Goal: Task Accomplishment & Management: Manage account settings

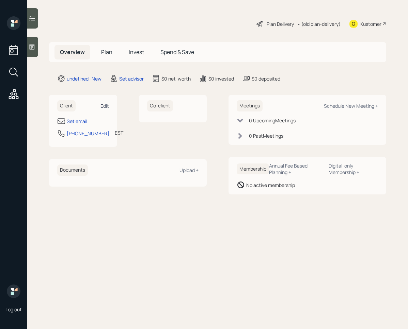
click at [108, 105] on div "Edit" at bounding box center [104, 106] width 9 height 6
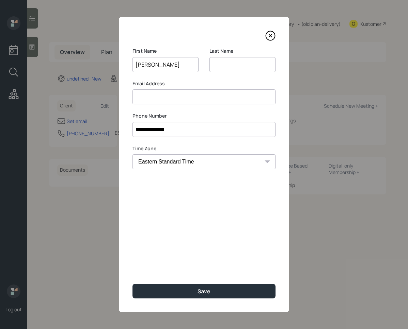
click at [156, 63] on input "[PERSON_NAME]" at bounding box center [165, 64] width 66 height 15
drag, startPoint x: 154, startPoint y: 64, endPoint x: 162, endPoint y: 65, distance: 7.2
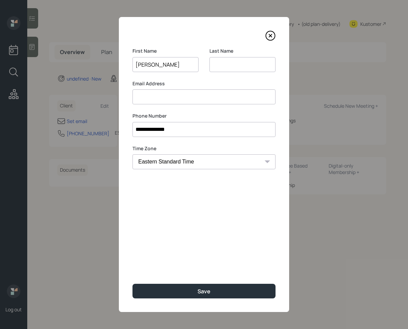
click at [162, 65] on input "[PERSON_NAME]" at bounding box center [165, 64] width 66 height 15
type input "[PERSON_NAME]"
click at [226, 67] on input at bounding box center [242, 64] width 66 height 15
paste input "C."
type input "C."
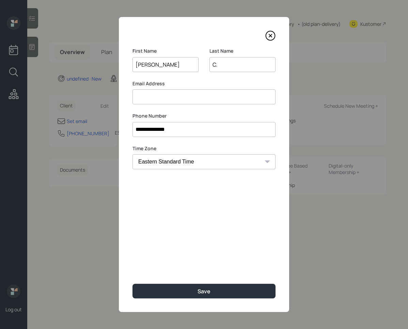
click at [157, 65] on input "[PERSON_NAME]" at bounding box center [165, 64] width 66 height 15
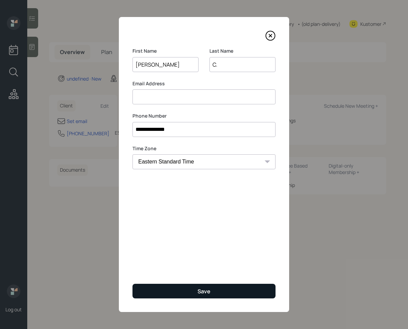
type input "[PERSON_NAME]"
click at [202, 297] on button "Save" at bounding box center [203, 291] width 143 height 15
